Goal: Information Seeking & Learning: Find specific page/section

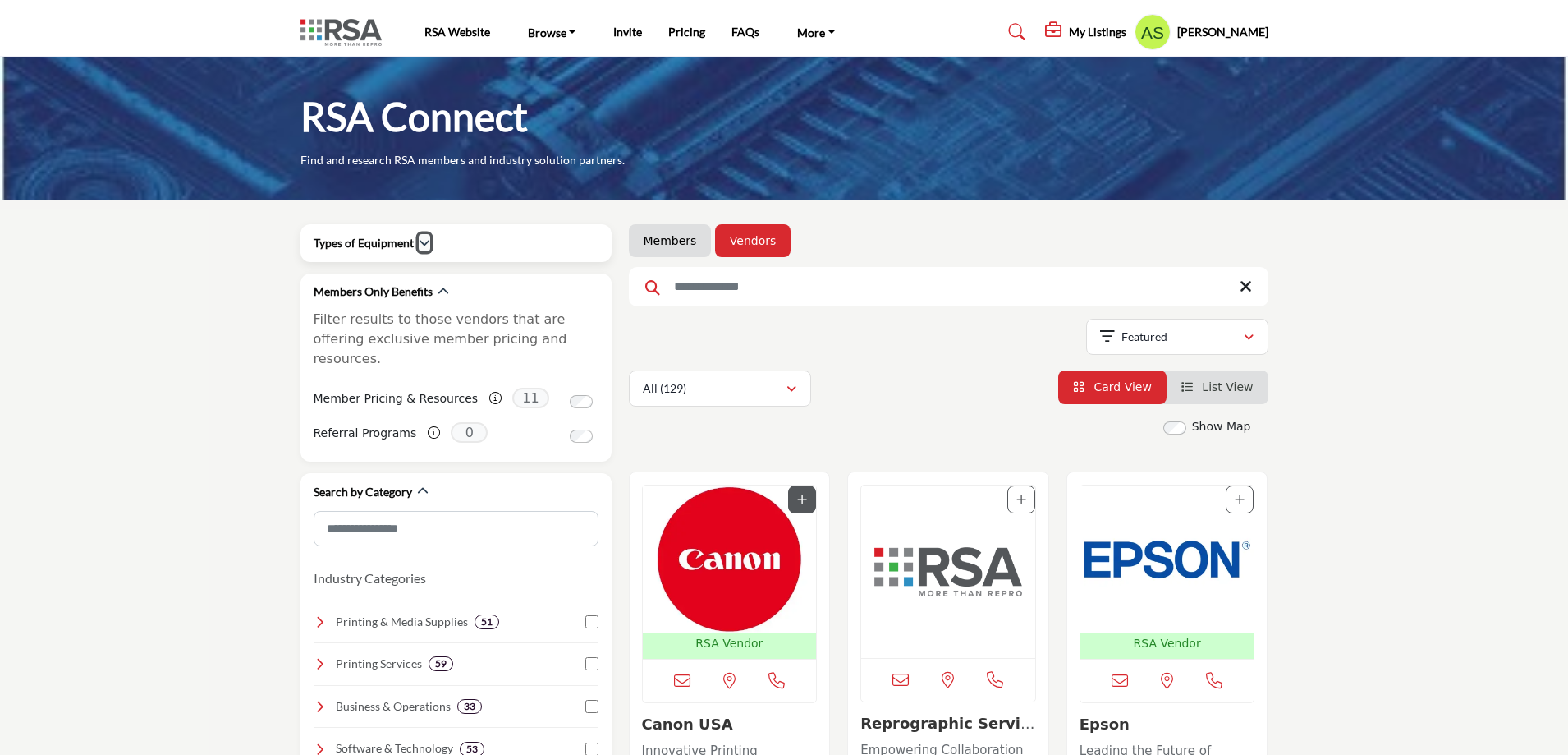
click at [422, 243] on icon "button" at bounding box center [424, 242] width 11 height 11
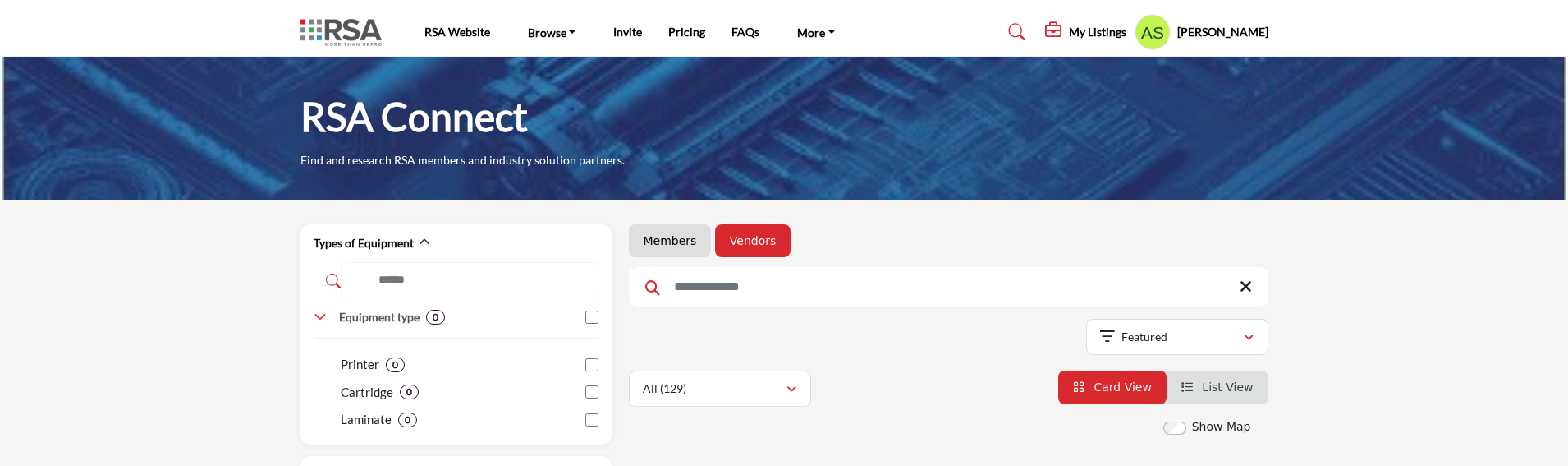
click at [1209, 31] on h5 "[PERSON_NAME]" at bounding box center [1223, 32] width 92 height 17
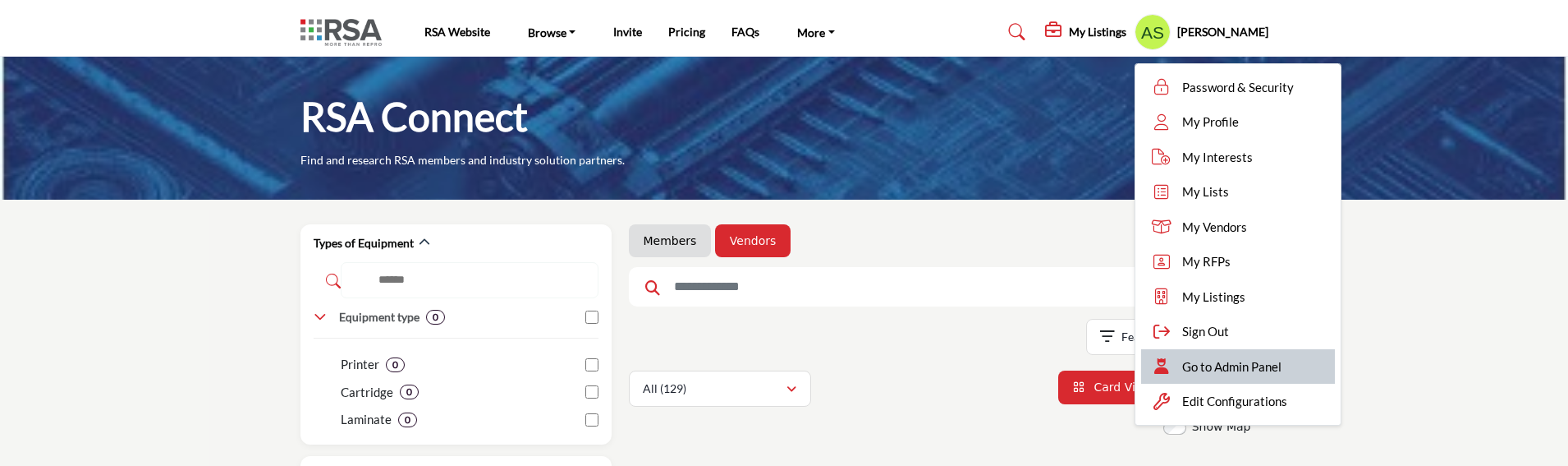
click at [1266, 371] on span "Go to Admin Panel" at bounding box center [1232, 366] width 99 height 18
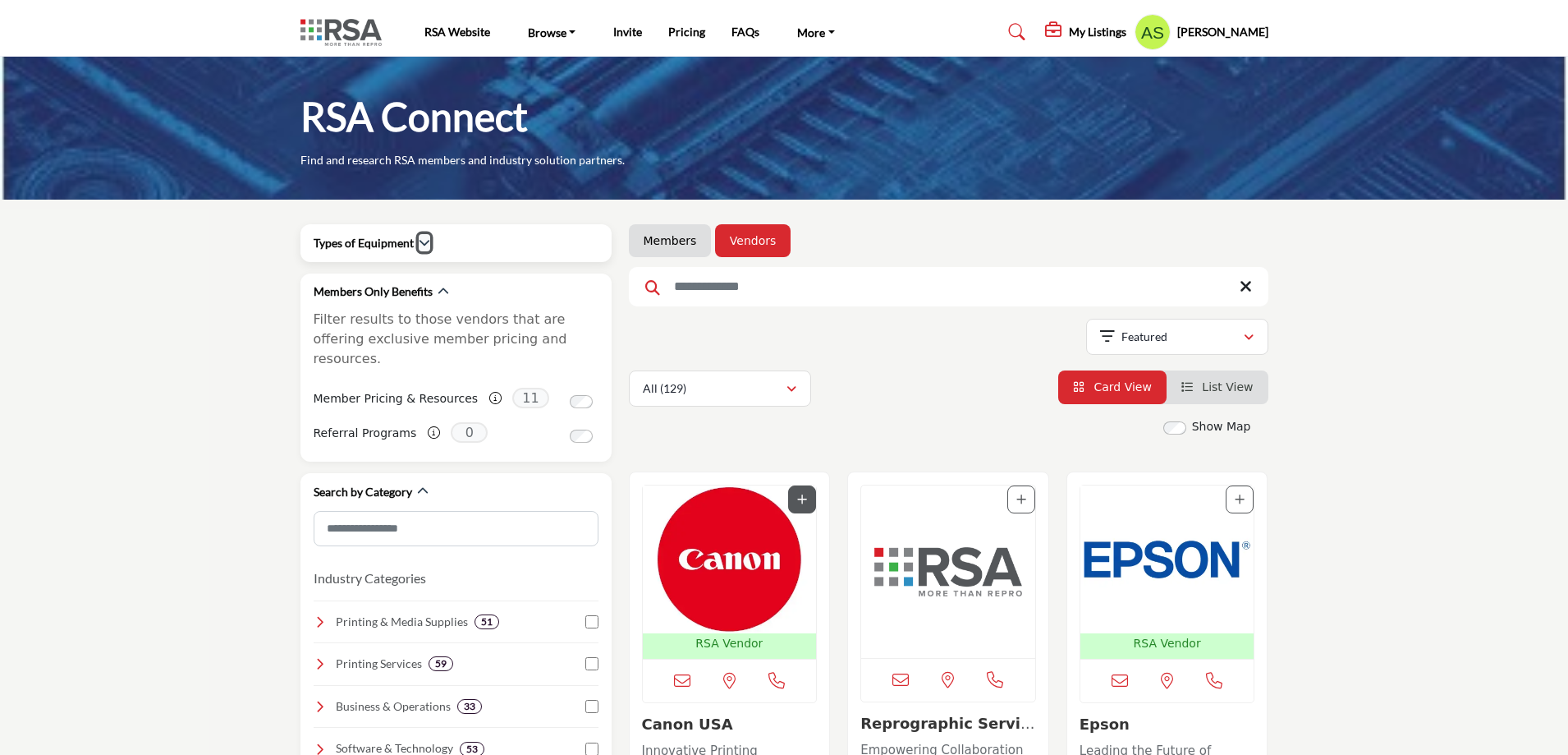
click at [424, 240] on icon "button" at bounding box center [424, 242] width 11 height 11
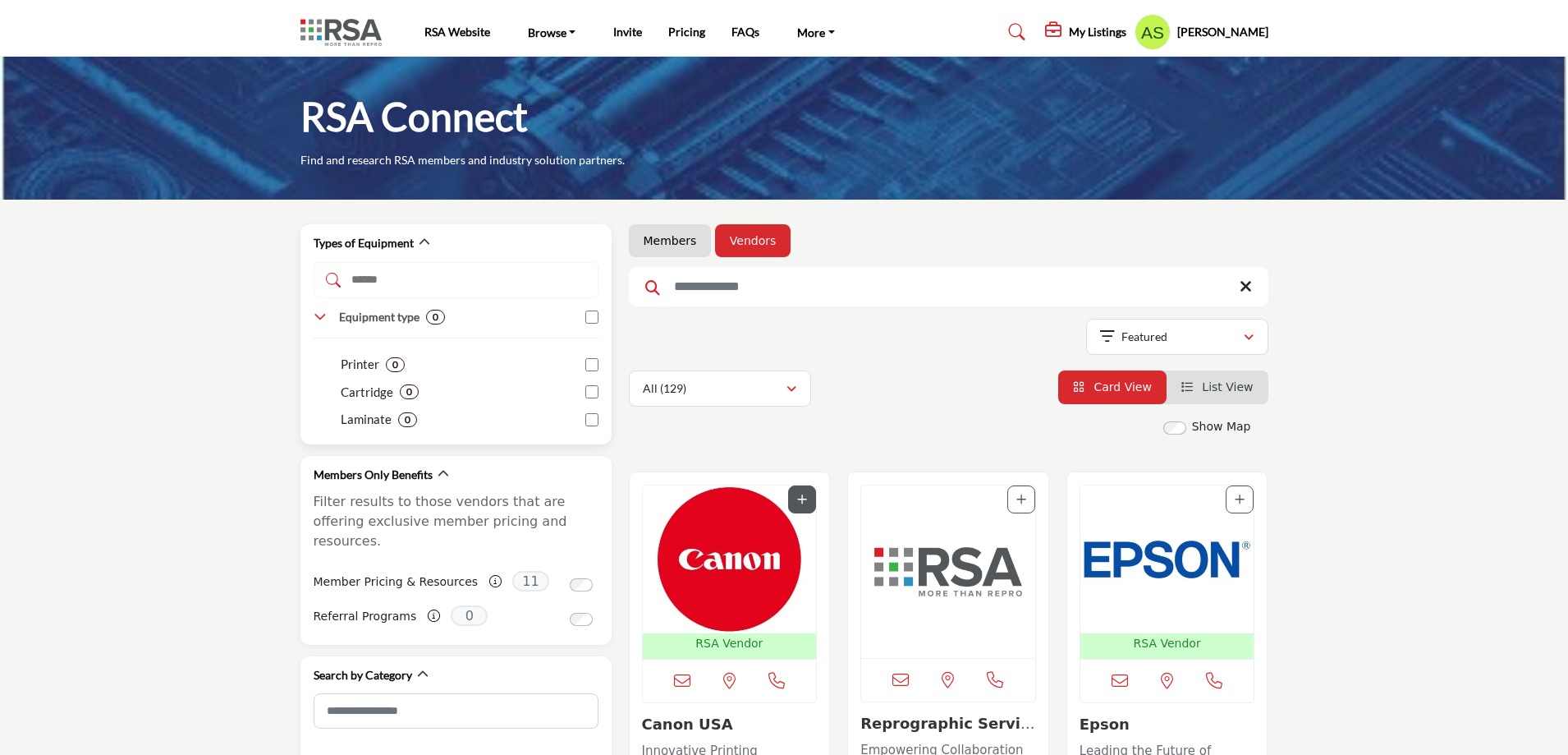
click at [512, 238] on div "Types of Equipment" at bounding box center [456, 243] width 285 height 18
click at [421, 269] on input "Search Demographic Category" at bounding box center [456, 280] width 285 height 36
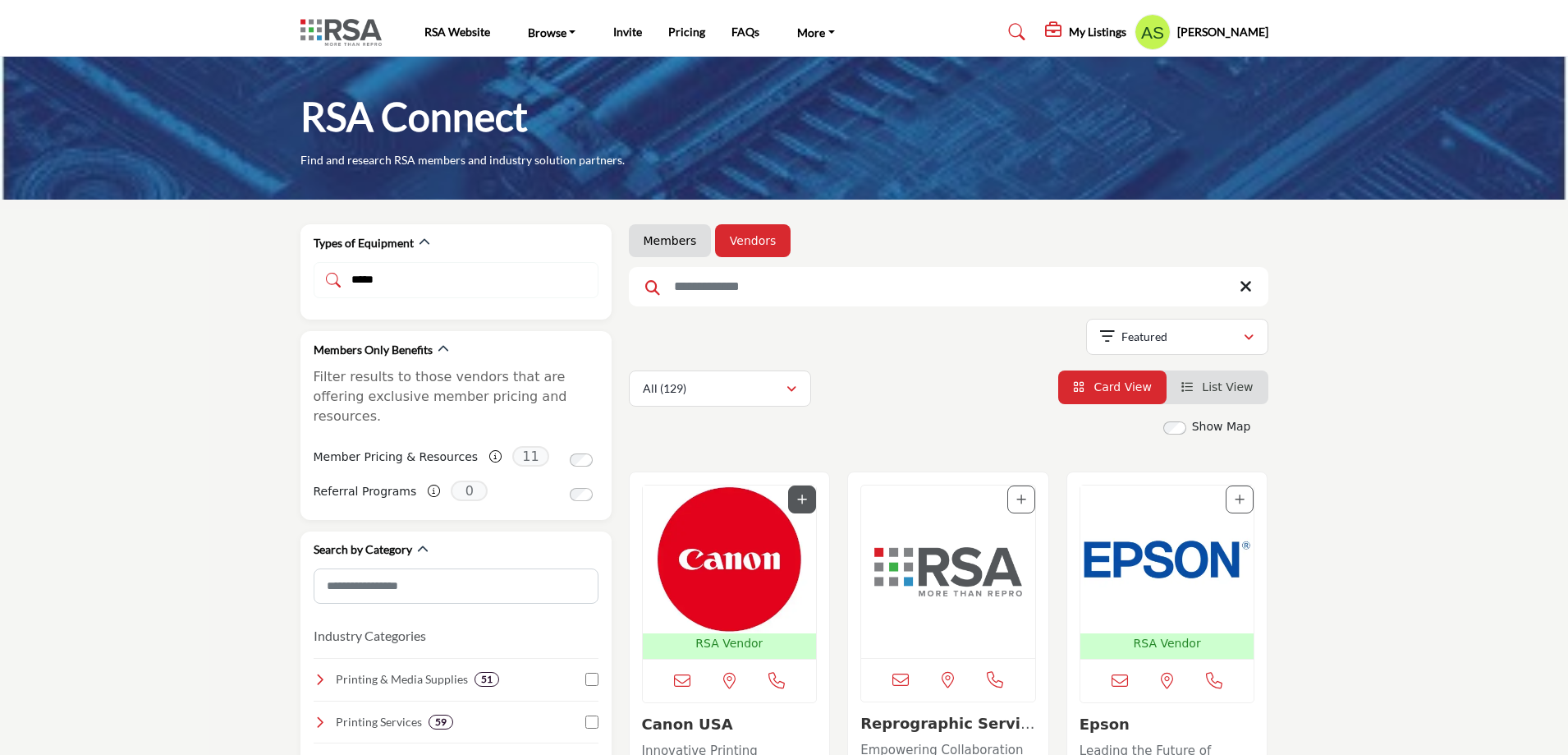
type input "*****"
click at [694, 286] on input "Search Keyword" at bounding box center [948, 286] width 640 height 40
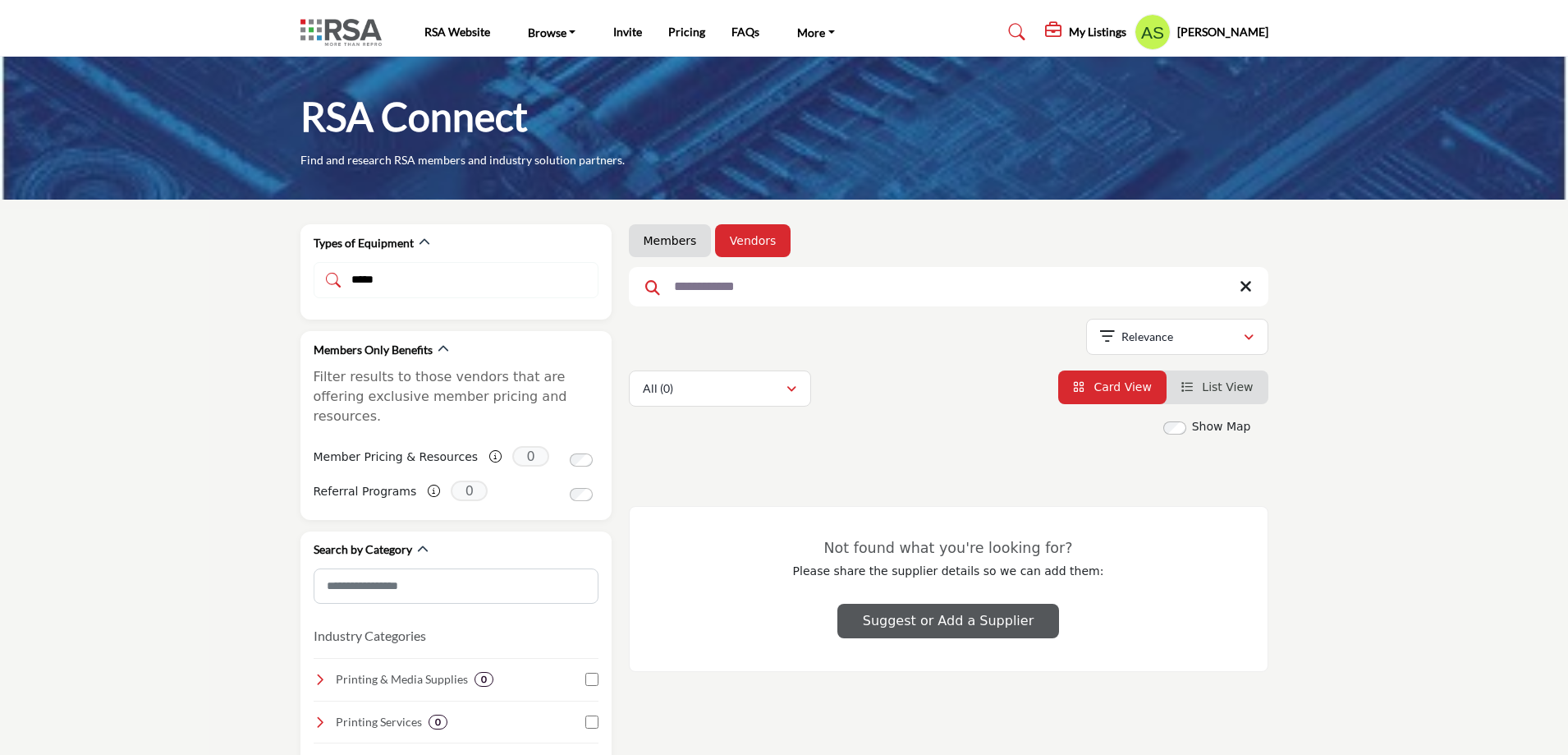
type input "**********"
click at [399, 286] on icon at bounding box center [450, 280] width 273 height 15
click at [401, 280] on icon at bounding box center [450, 280] width 273 height 15
click at [363, 281] on icon at bounding box center [450, 280] width 273 height 15
click at [398, 277] on icon at bounding box center [450, 280] width 273 height 15
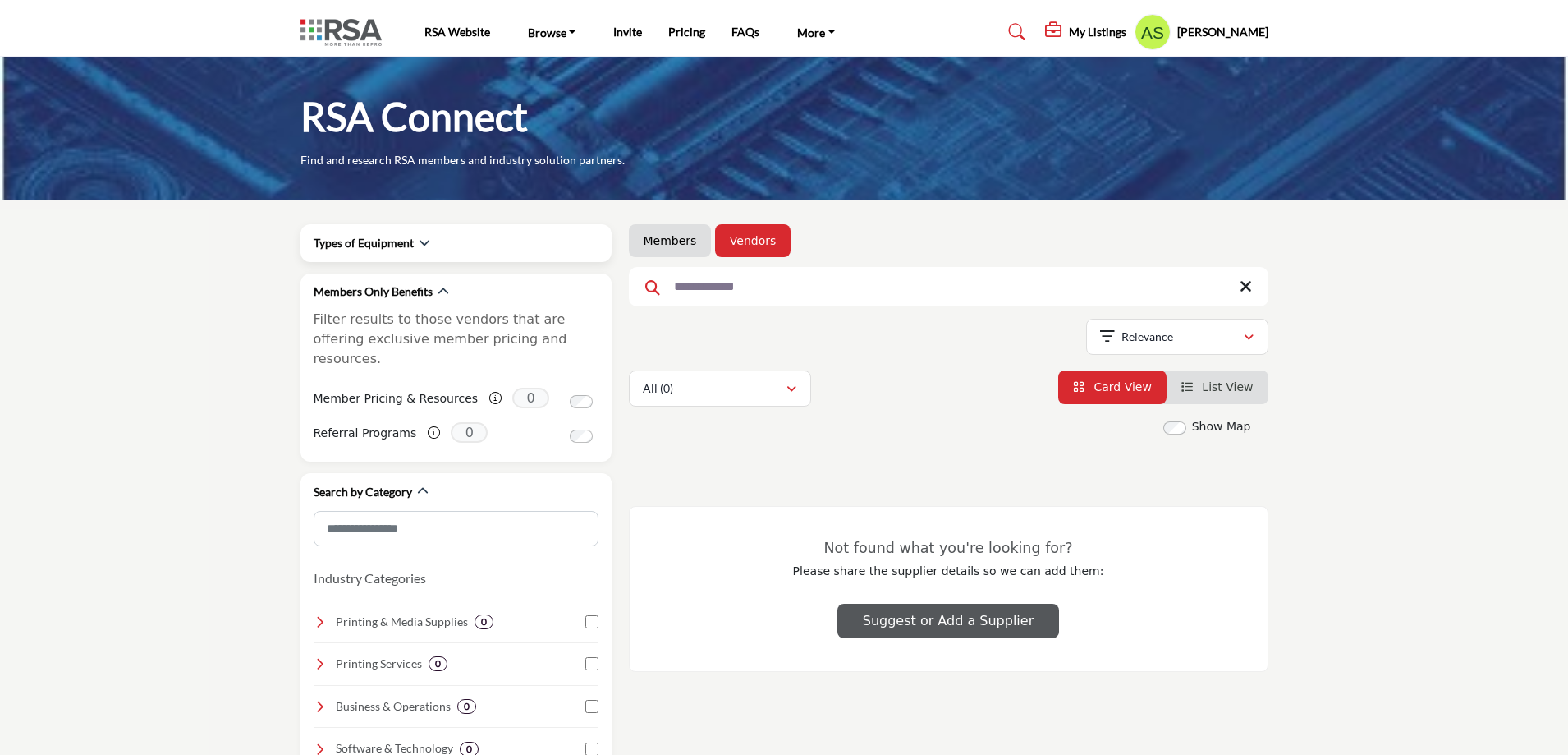
click at [407, 247] on h2 "Types of Equipment" at bounding box center [364, 243] width 100 height 17
click at [429, 243] on div "Types of Equipment" at bounding box center [456, 243] width 285 height 18
click at [426, 248] on icon "button" at bounding box center [424, 242] width 11 height 11
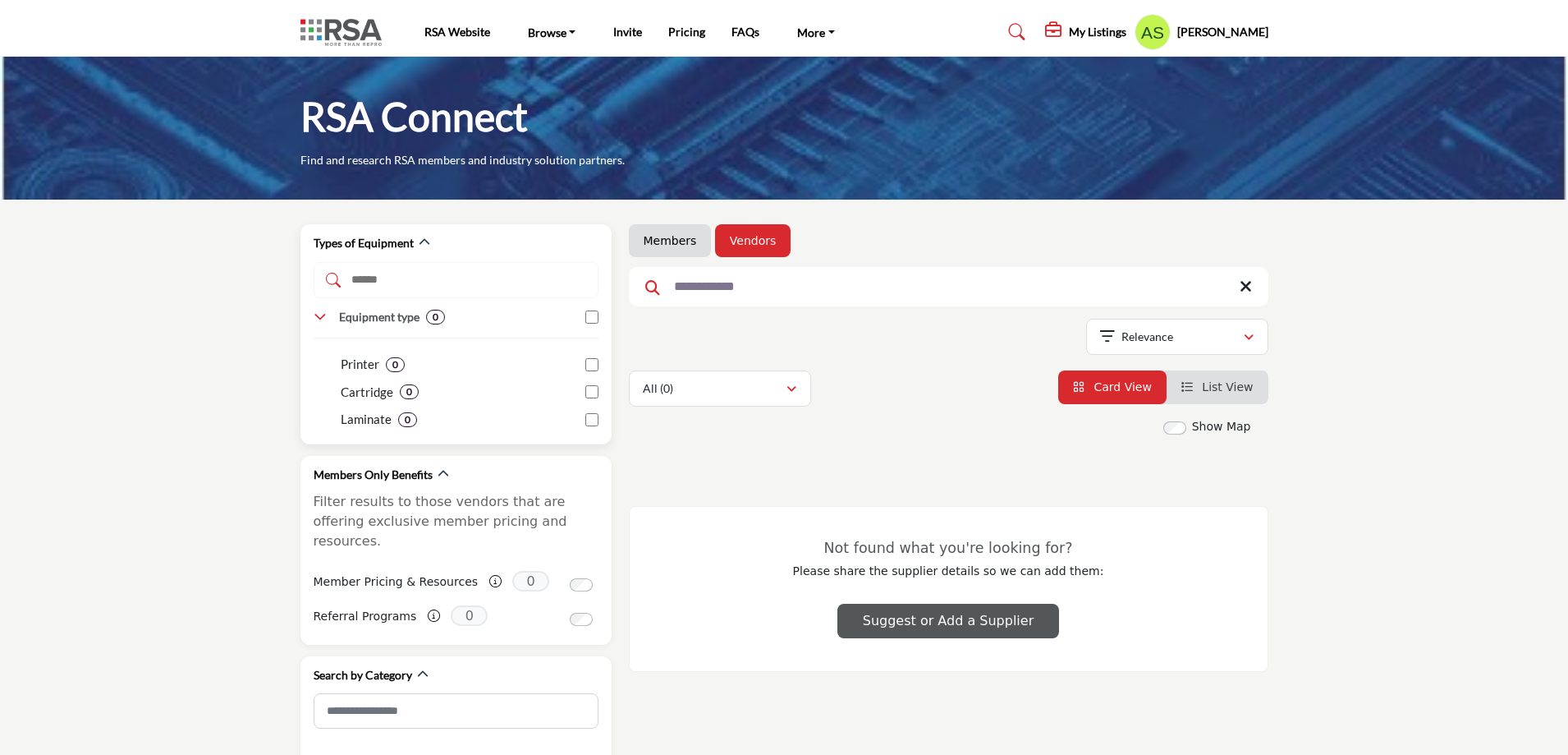
click at [391, 286] on icon at bounding box center [450, 280] width 273 height 15
click at [372, 283] on icon at bounding box center [450, 280] width 273 height 15
click at [363, 286] on icon at bounding box center [450, 280] width 273 height 15
click at [365, 293] on input "Search Demographic Category" at bounding box center [456, 280] width 285 height 36
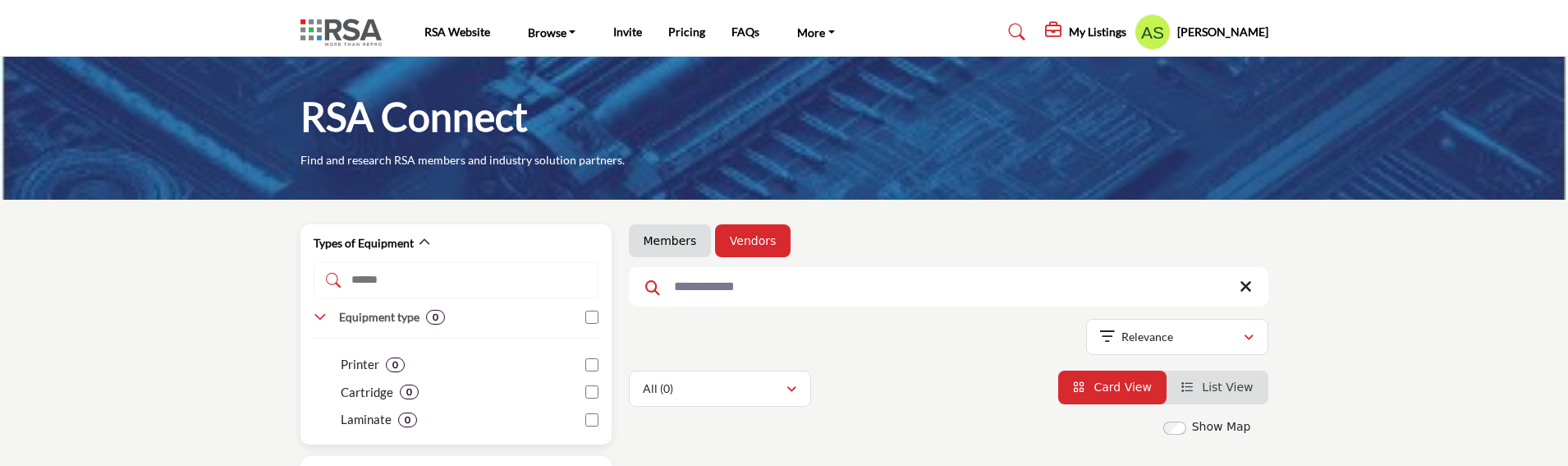
click at [392, 278] on input "Search Demographic Category" at bounding box center [456, 280] width 285 height 36
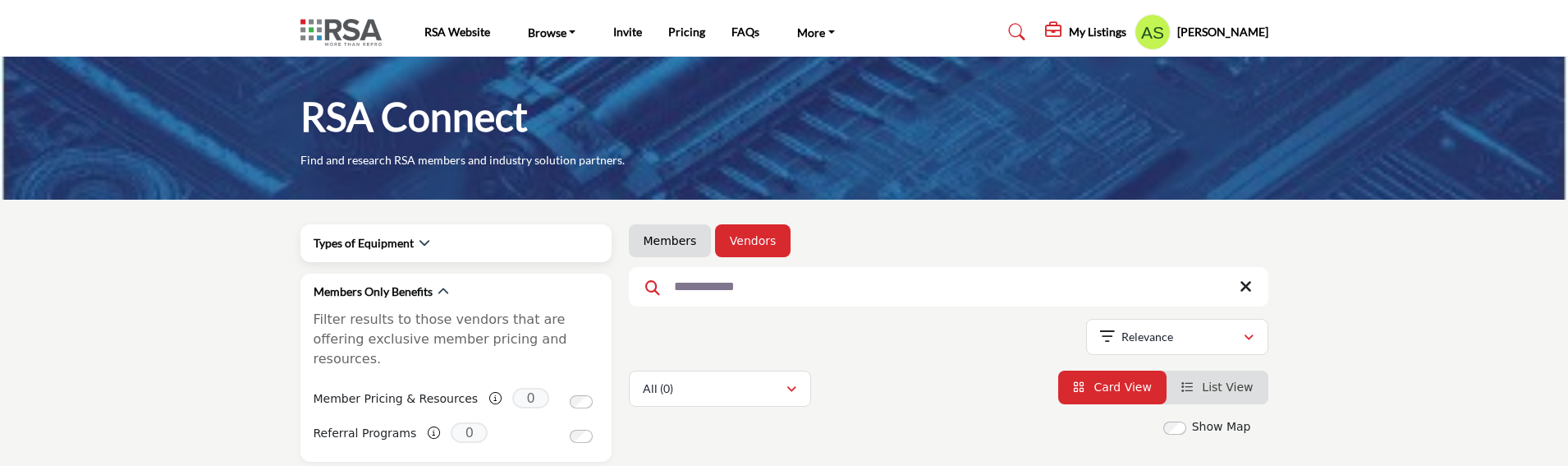
click at [416, 233] on div "Types of Equipment" at bounding box center [456, 243] width 285 height 38
click at [425, 248] on icon "button" at bounding box center [424, 242] width 11 height 11
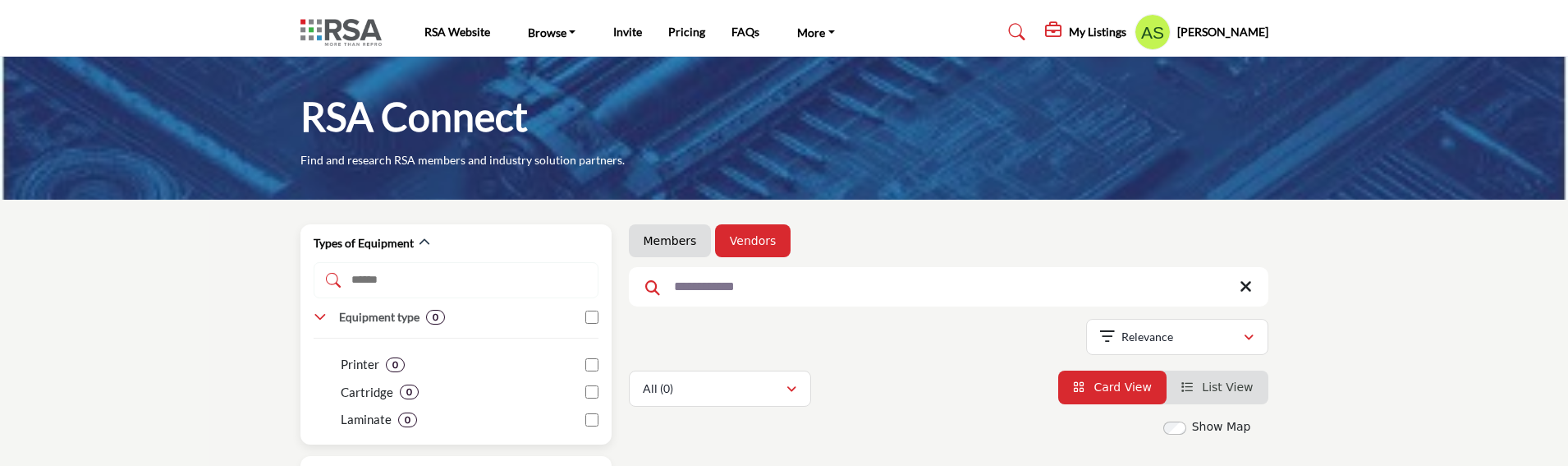
click at [399, 284] on input "Search Demographic Category" at bounding box center [456, 280] width 285 height 36
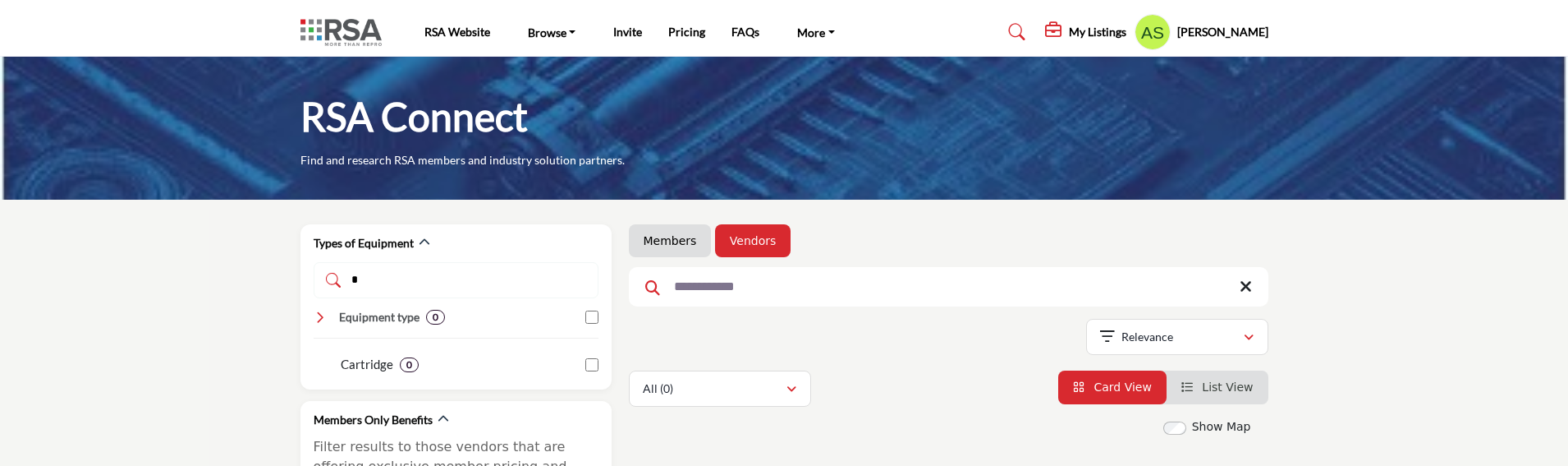
type input "*"
